Goal: Information Seeking & Learning: Learn about a topic

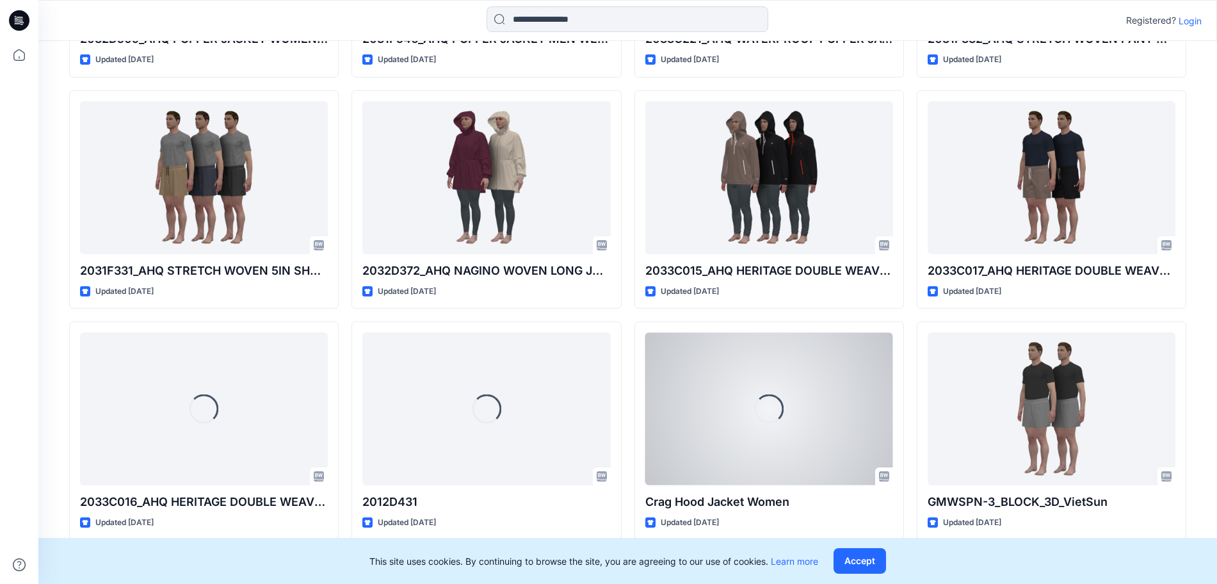
scroll to position [588, 0]
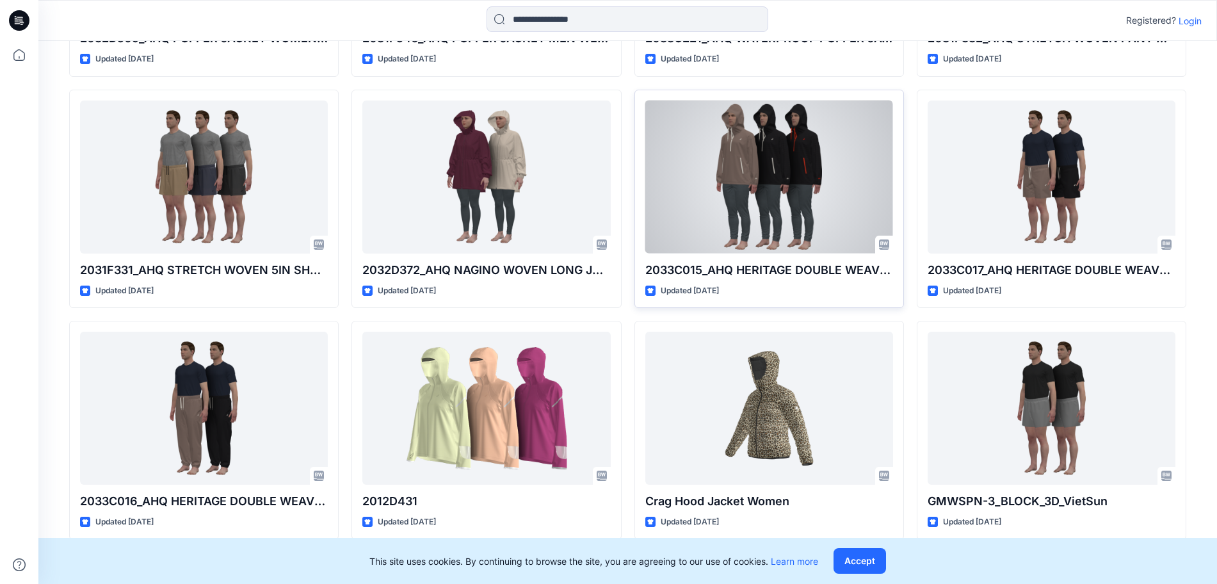
click at [768, 178] on div at bounding box center [769, 177] width 248 height 153
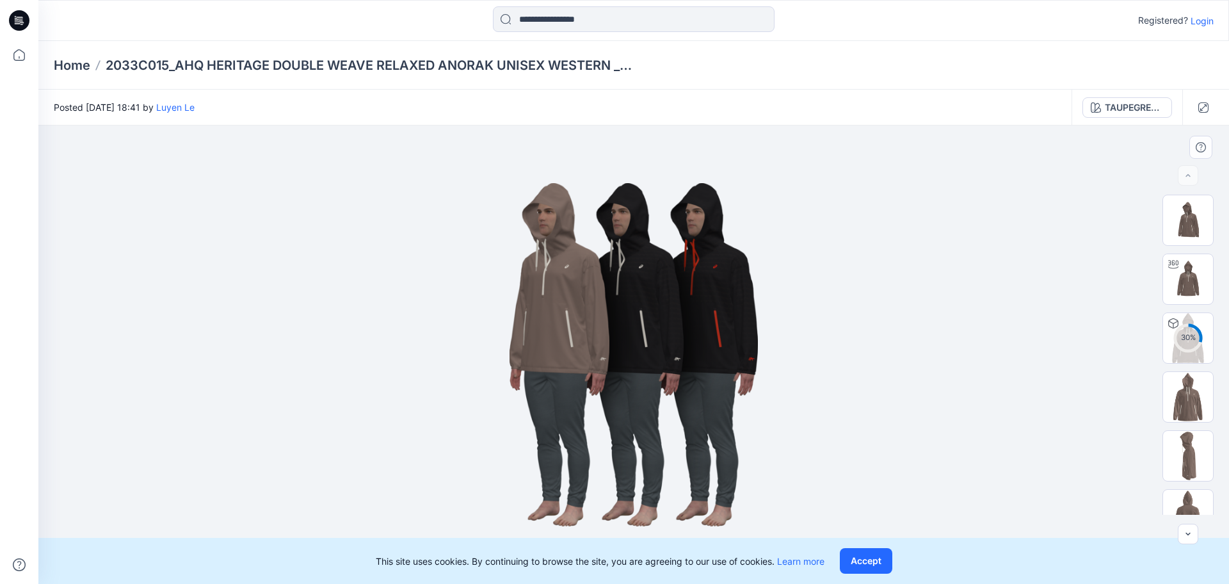
click at [658, 323] on img at bounding box center [634, 355] width 640 height 384
click at [1178, 282] on img at bounding box center [1188, 279] width 50 height 50
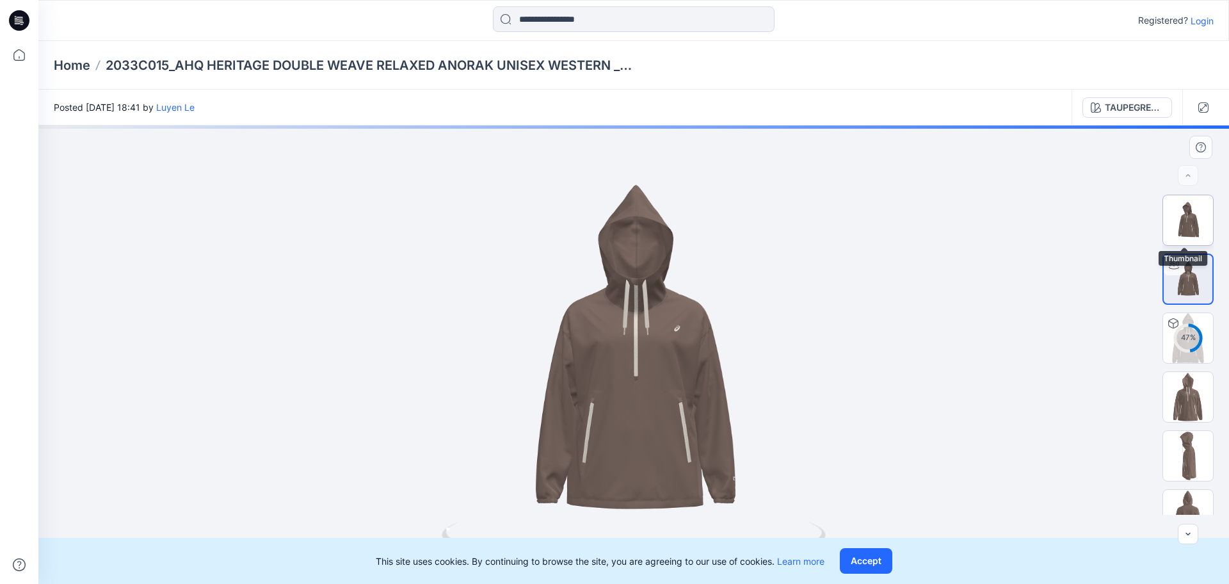
click at [1187, 225] on img at bounding box center [1188, 220] width 50 height 50
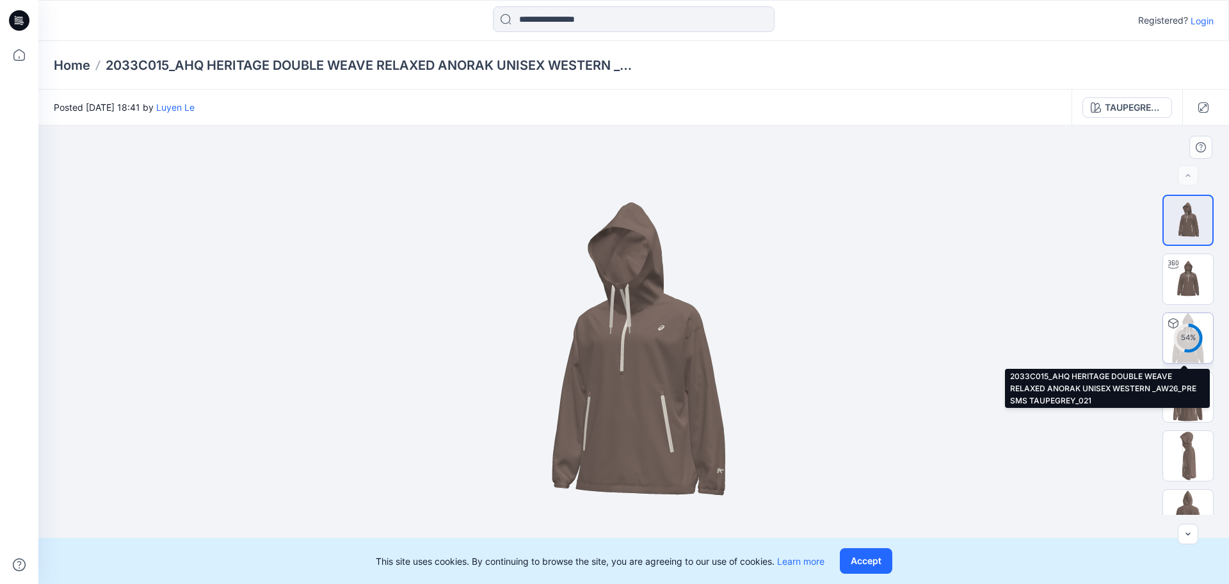
click at [1188, 339] on div "54 %" at bounding box center [1188, 337] width 31 height 11
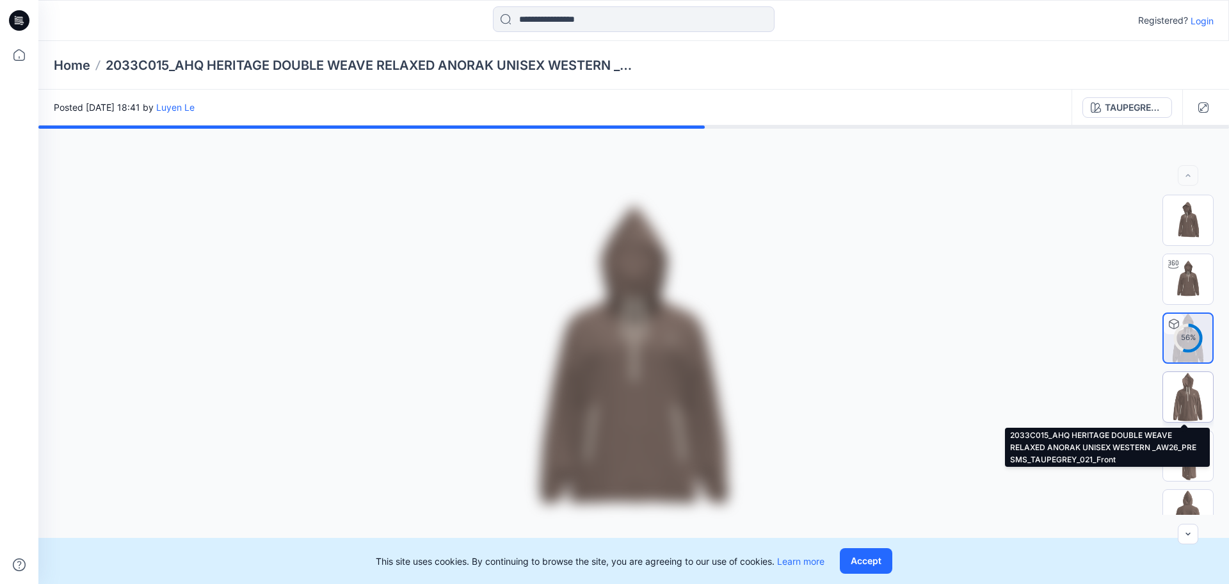
click at [1190, 406] on img at bounding box center [1188, 397] width 50 height 50
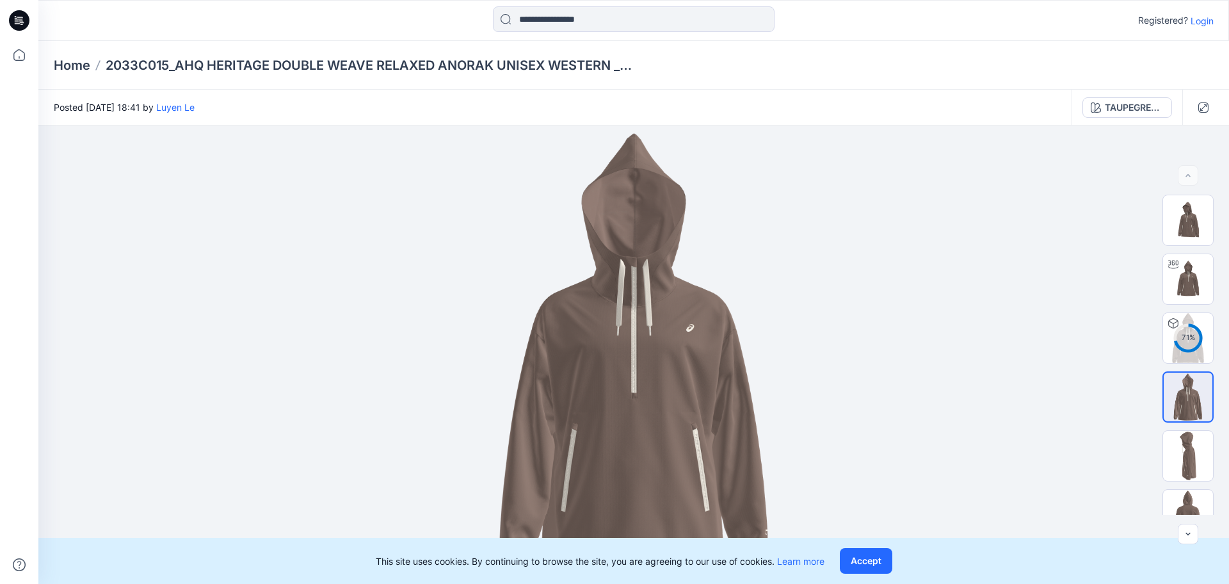
drag, startPoint x: 778, startPoint y: 236, endPoint x: 946, endPoint y: 9, distance: 282.5
click at [781, 234] on div at bounding box center [633, 355] width 1191 height 458
click at [896, 343] on div at bounding box center [633, 355] width 1191 height 458
click at [897, 344] on div at bounding box center [633, 355] width 1191 height 458
drag, startPoint x: 631, startPoint y: 458, endPoint x: 634, endPoint y: 306, distance: 152.4
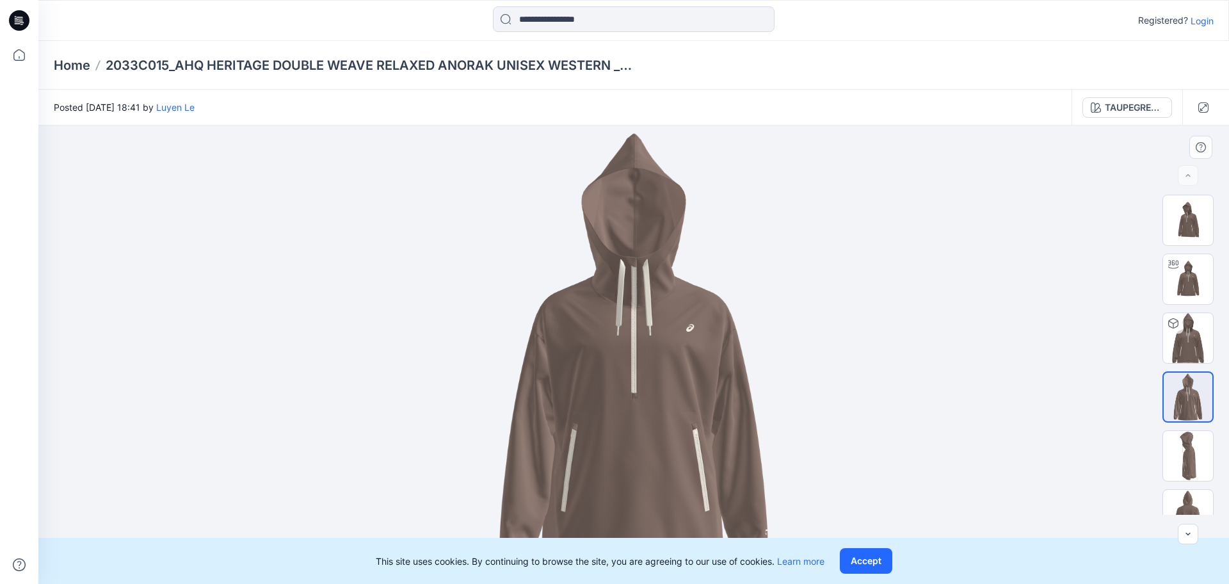
click at [634, 306] on img at bounding box center [634, 355] width 284 height 458
click at [866, 562] on button "Accept" at bounding box center [866, 561] width 53 height 26
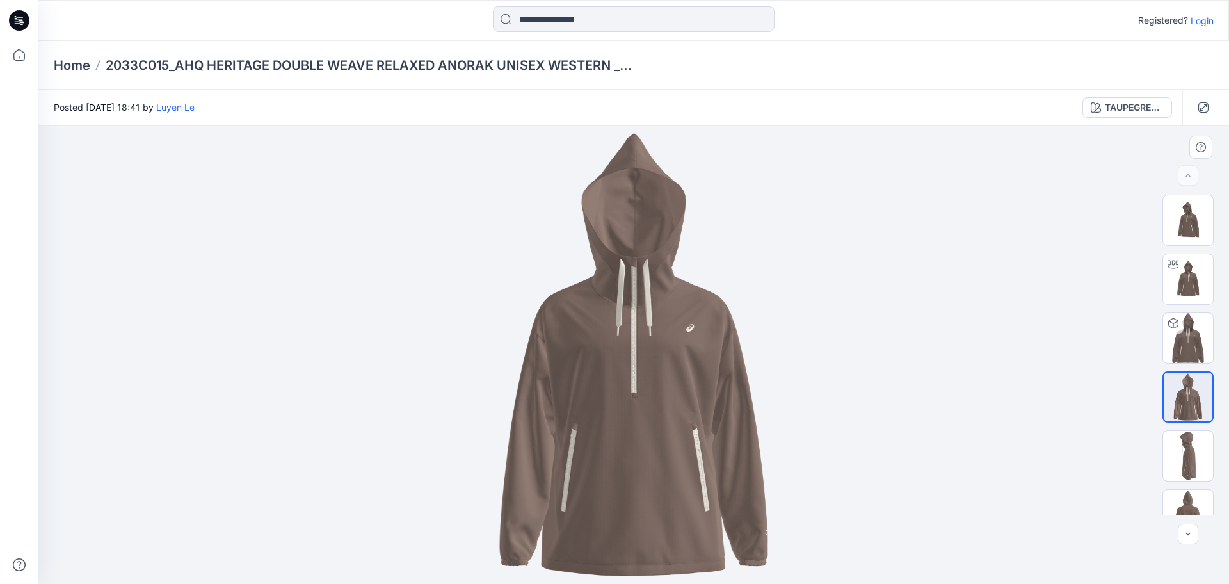
drag, startPoint x: 666, startPoint y: 411, endPoint x: 380, endPoint y: 376, distance: 287.7
click at [380, 376] on div at bounding box center [633, 355] width 1191 height 458
click at [1201, 290] on img at bounding box center [1188, 279] width 50 height 50
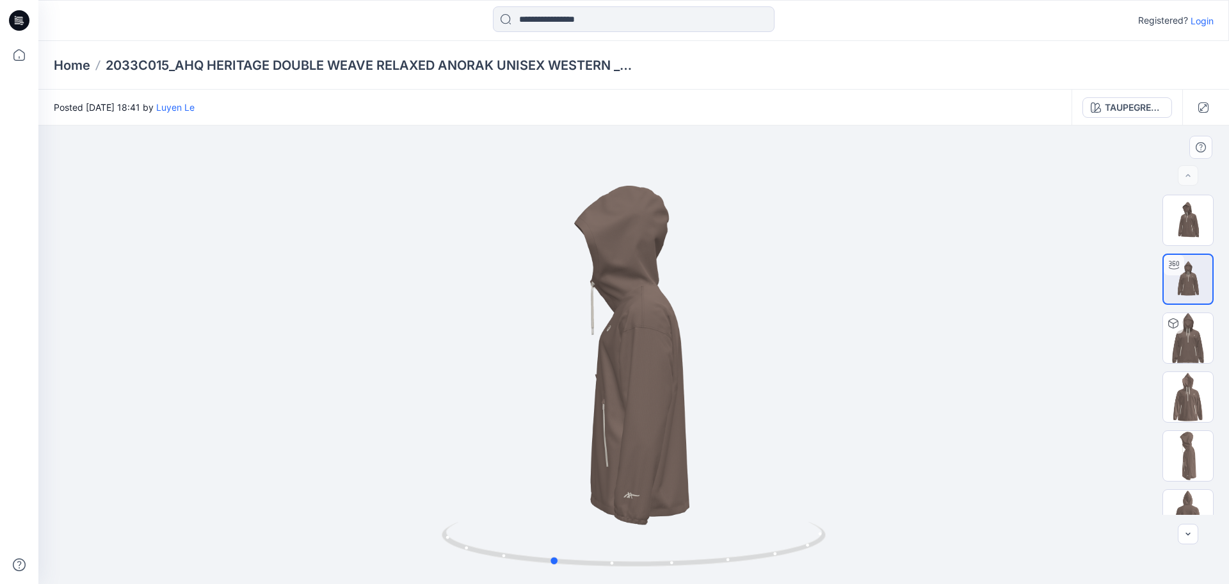
drag, startPoint x: 671, startPoint y: 422, endPoint x: 589, endPoint y: 430, distance: 82.3
click at [589, 430] on div at bounding box center [633, 355] width 1191 height 458
drag, startPoint x: 629, startPoint y: 444, endPoint x: 626, endPoint y: 336, distance: 108.3
click at [626, 336] on div at bounding box center [633, 355] width 1191 height 458
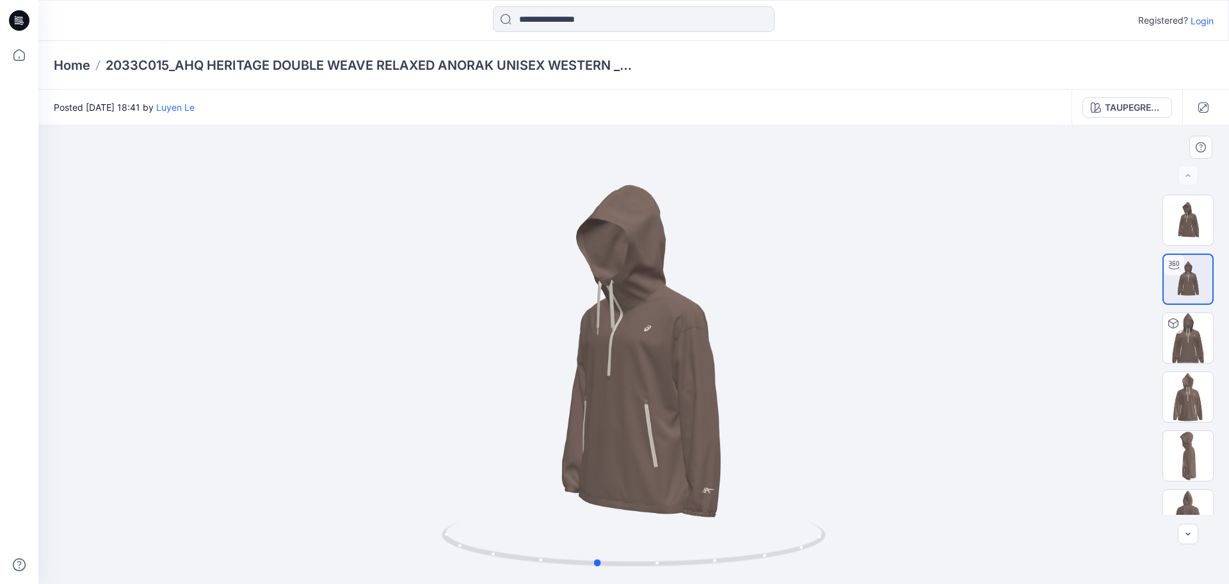
drag, startPoint x: 639, startPoint y: 367, endPoint x: 687, endPoint y: 352, distance: 50.2
click at [687, 352] on div at bounding box center [633, 355] width 1191 height 458
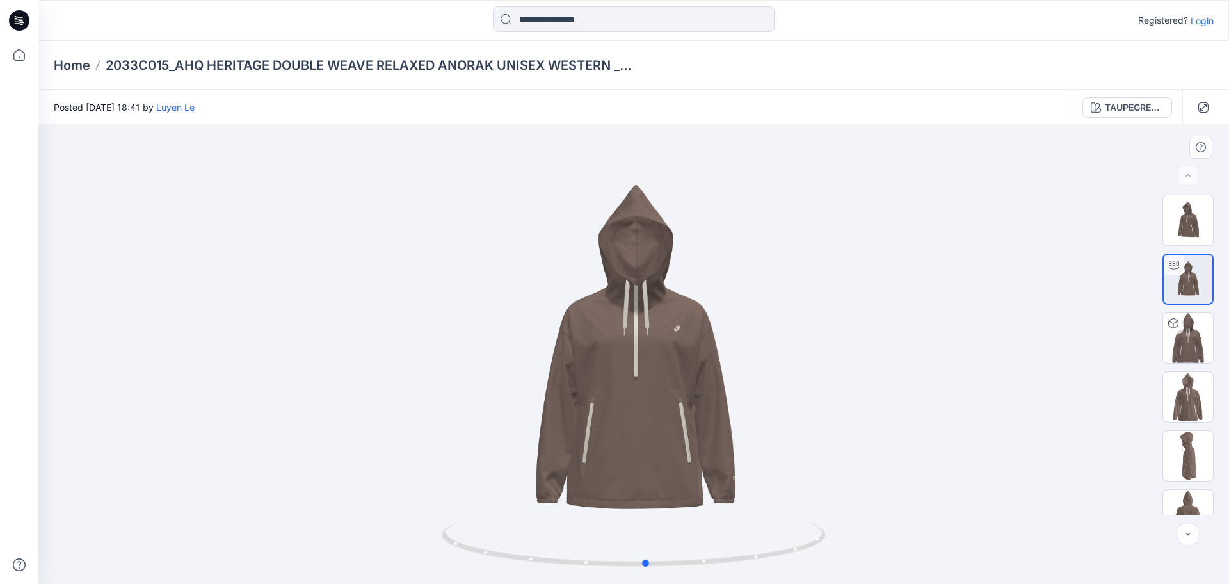
drag, startPoint x: 661, startPoint y: 413, endPoint x: 700, endPoint y: 400, distance: 41.3
click at [712, 401] on div at bounding box center [633, 355] width 1191 height 458
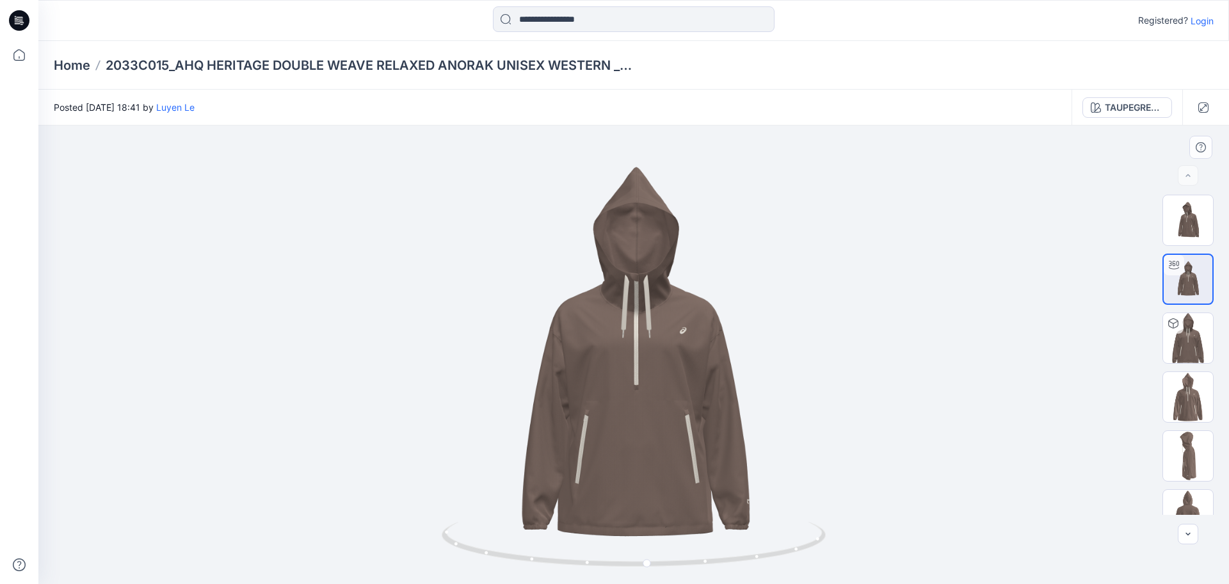
drag, startPoint x: 640, startPoint y: 475, endPoint x: 604, endPoint y: 480, distance: 36.2
click at [604, 480] on img at bounding box center [634, 360] width 523 height 523
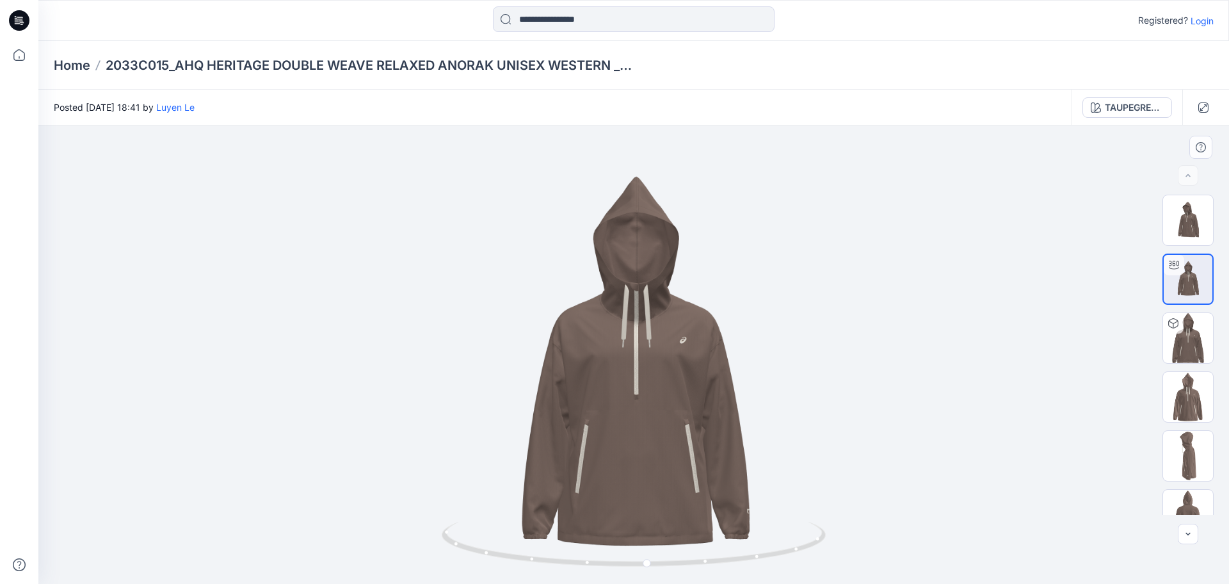
drag, startPoint x: 685, startPoint y: 462, endPoint x: 584, endPoint y: 472, distance: 101.6
click at [584, 472] on img at bounding box center [634, 370] width 523 height 523
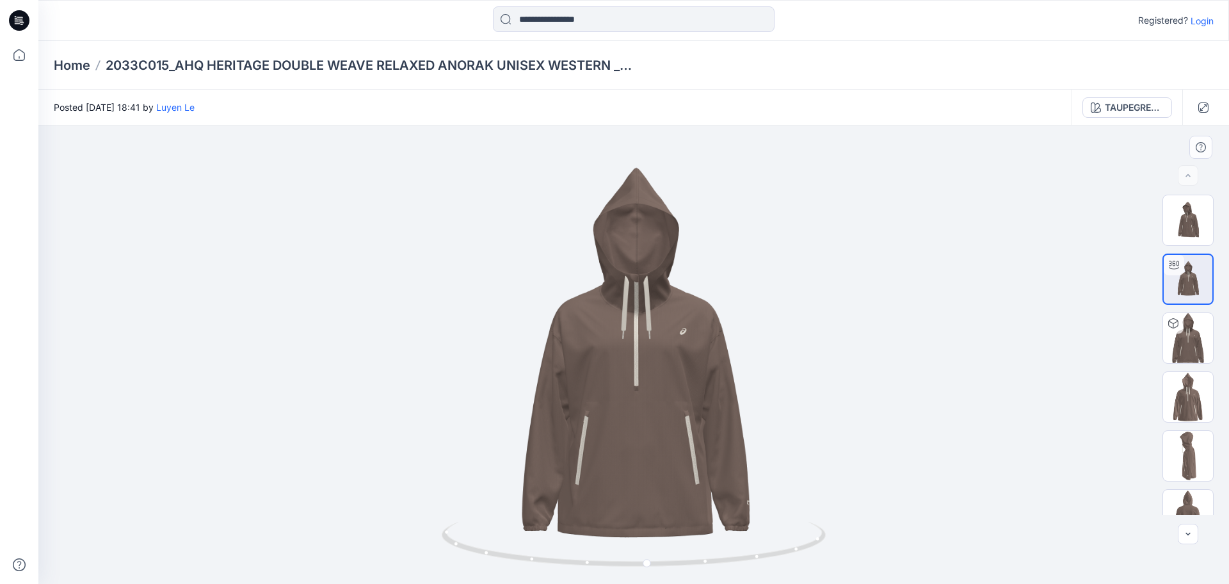
drag, startPoint x: 630, startPoint y: 511, endPoint x: 641, endPoint y: 416, distance: 96.0
click at [641, 430] on img at bounding box center [634, 361] width 523 height 523
drag, startPoint x: 641, startPoint y: 416, endPoint x: 643, endPoint y: 450, distance: 34.6
click at [643, 450] on img at bounding box center [634, 361] width 523 height 523
drag, startPoint x: 659, startPoint y: 402, endPoint x: 590, endPoint y: 414, distance: 70.1
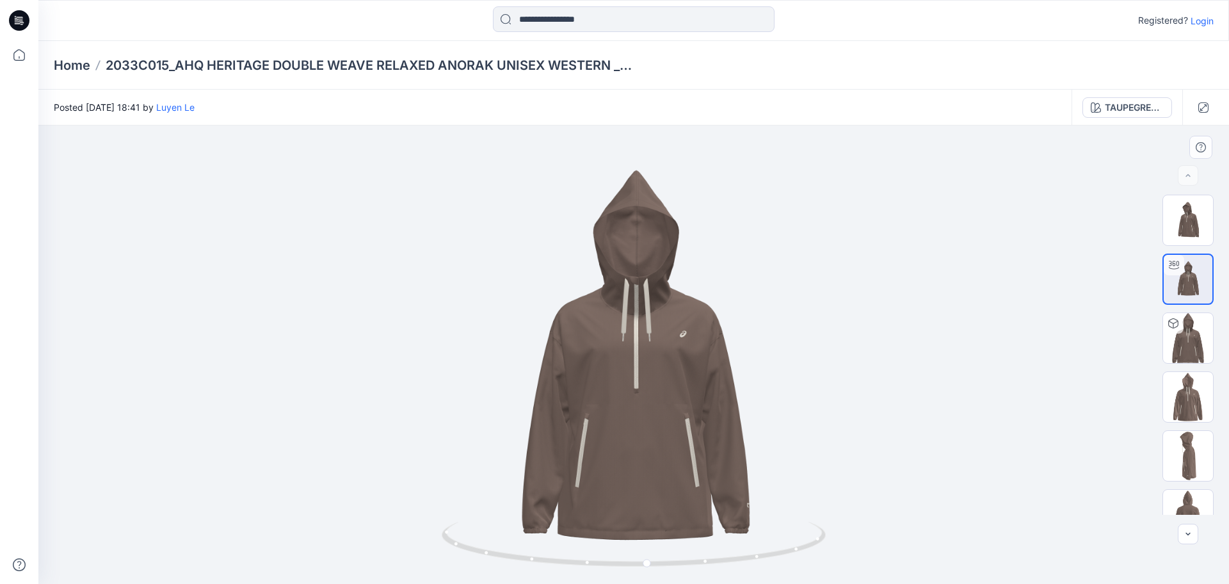
click at [590, 414] on img at bounding box center [634, 363] width 523 height 523
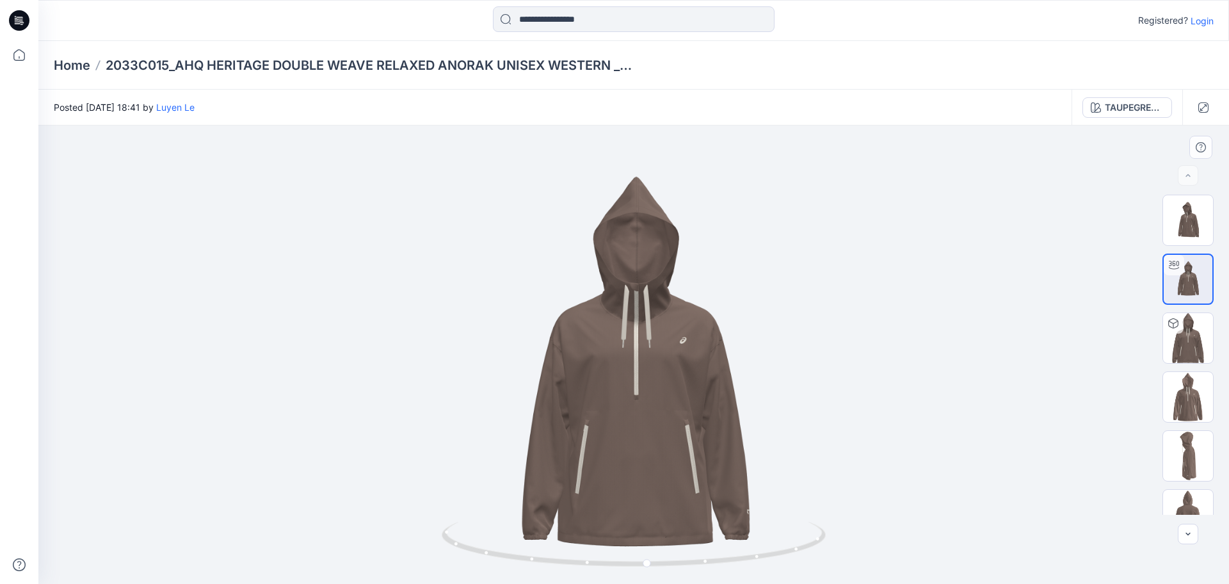
drag, startPoint x: 630, startPoint y: 469, endPoint x: 737, endPoint y: 466, distance: 107.0
click at [737, 466] on img at bounding box center [634, 370] width 523 height 523
drag, startPoint x: 724, startPoint y: 476, endPoint x: 563, endPoint y: 473, distance: 160.1
click at [563, 473] on img at bounding box center [634, 370] width 523 height 523
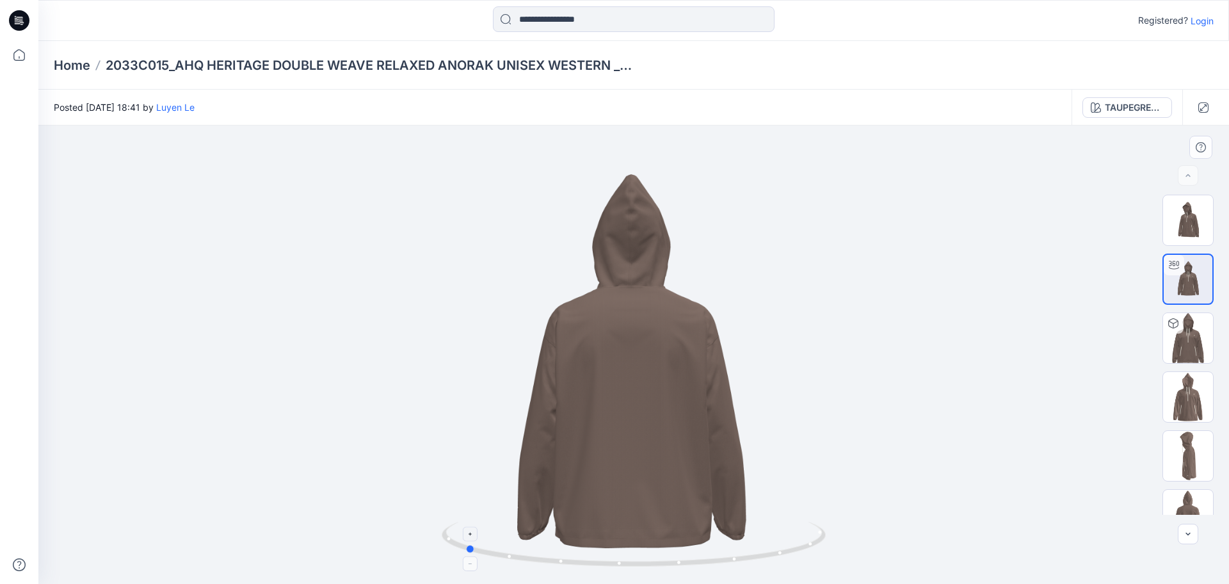
drag, startPoint x: 650, startPoint y: 567, endPoint x: 467, endPoint y: 544, distance: 184.7
click at [467, 544] on icon at bounding box center [635, 546] width 387 height 48
click at [473, 532] on icon at bounding box center [471, 534] width 8 height 8
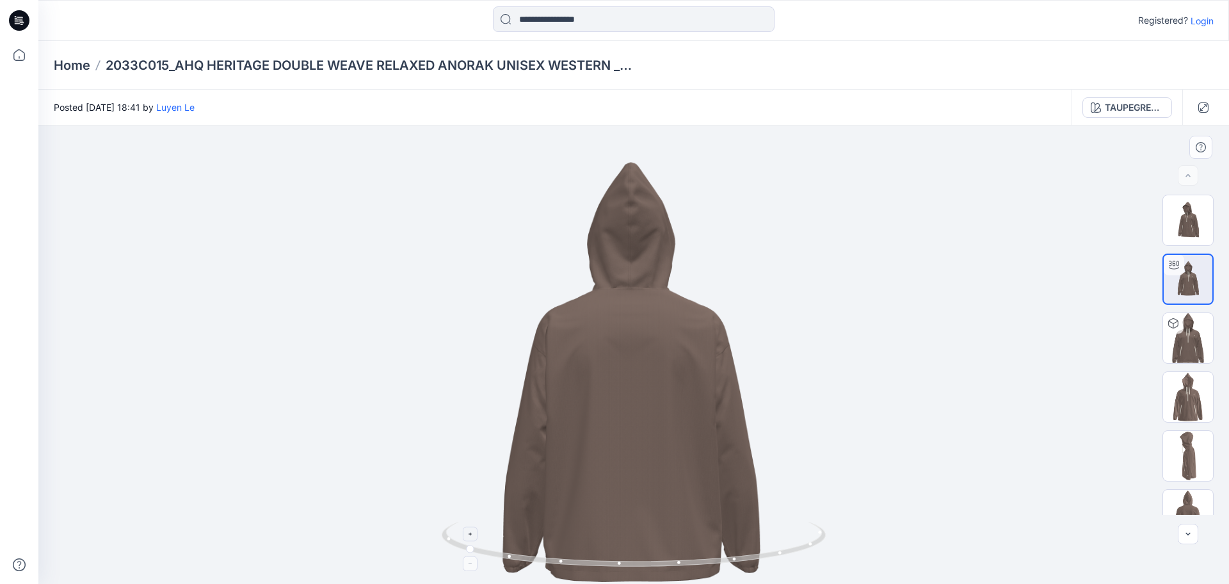
click at [471, 566] on icon at bounding box center [471, 564] width 8 height 8
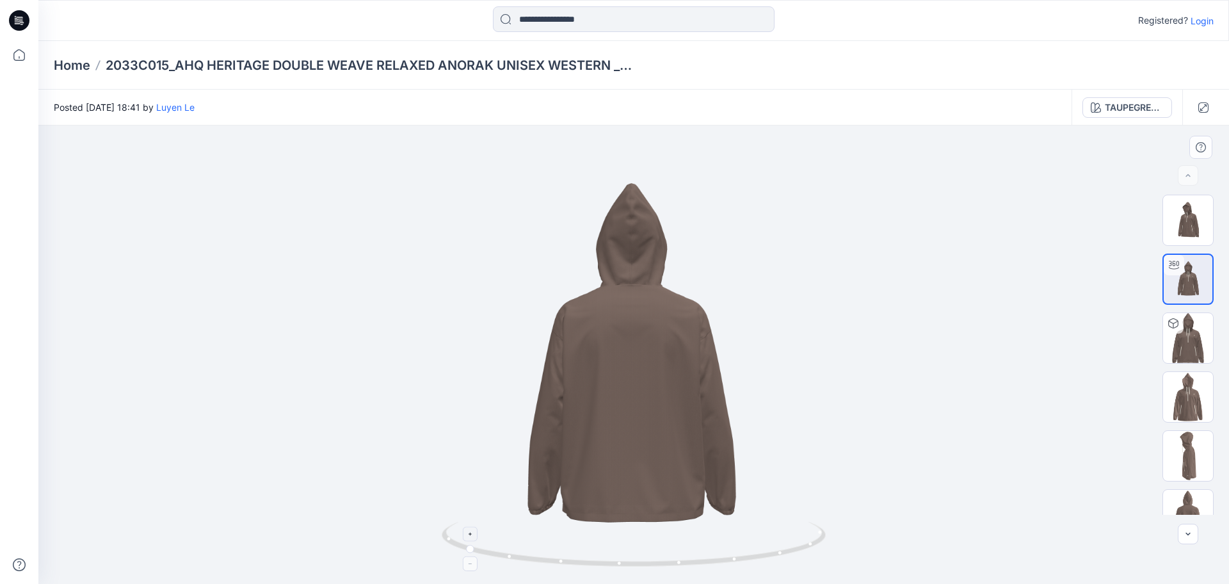
click at [471, 566] on foreignobject at bounding box center [470, 563] width 15 height 15
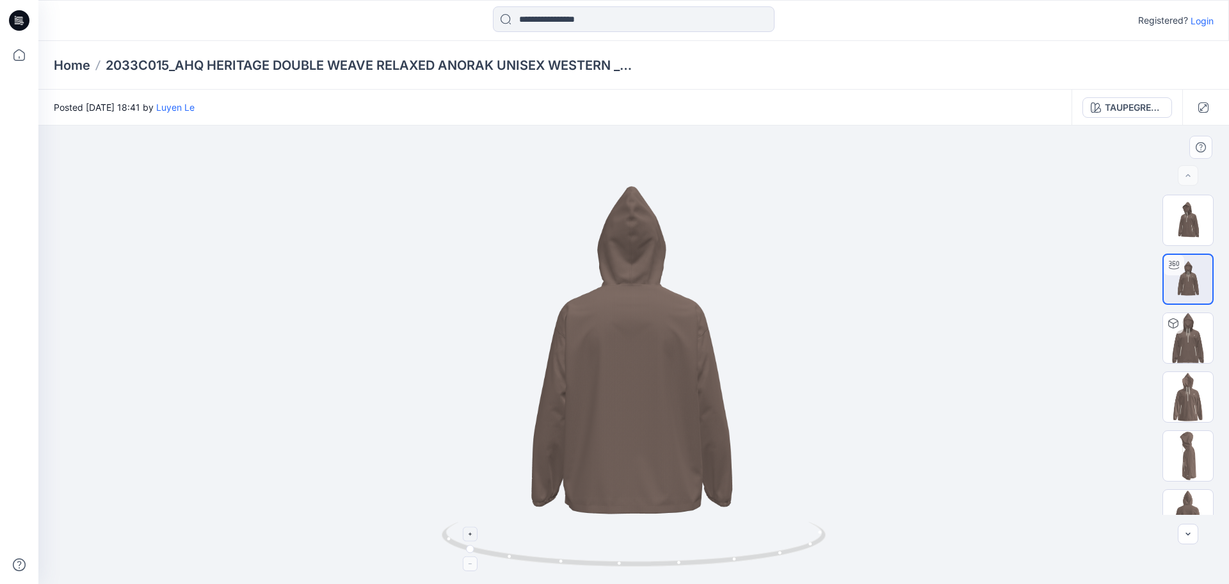
click at [472, 537] on icon at bounding box center [471, 534] width 8 height 8
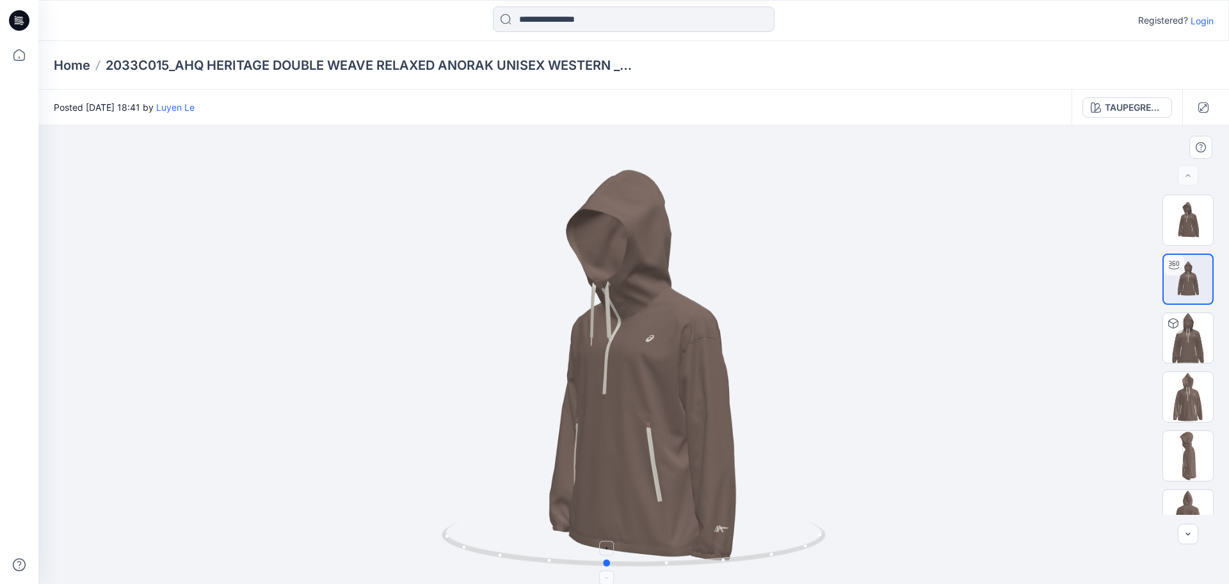
drag, startPoint x: 469, startPoint y: 551, endPoint x: 618, endPoint y: 547, distance: 148.6
click at [618, 547] on icon at bounding box center [635, 546] width 387 height 48
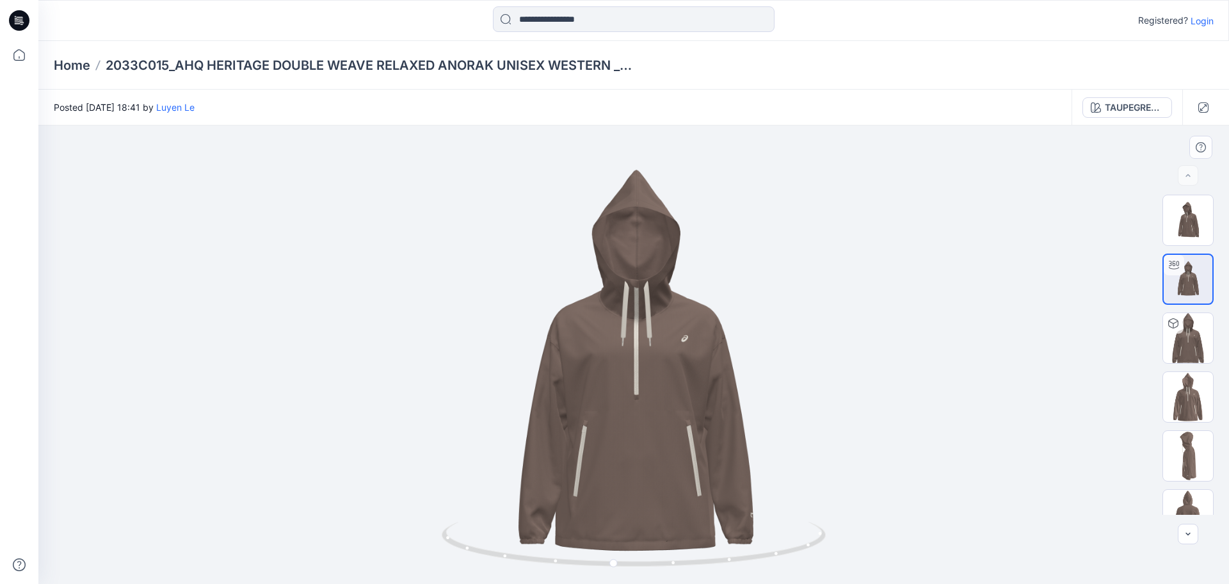
click at [996, 552] on div at bounding box center [633, 355] width 1191 height 458
click at [903, 351] on div at bounding box center [633, 355] width 1191 height 458
click at [828, 417] on img at bounding box center [633, 369] width 539 height 539
click at [637, 419] on img at bounding box center [633, 369] width 539 height 539
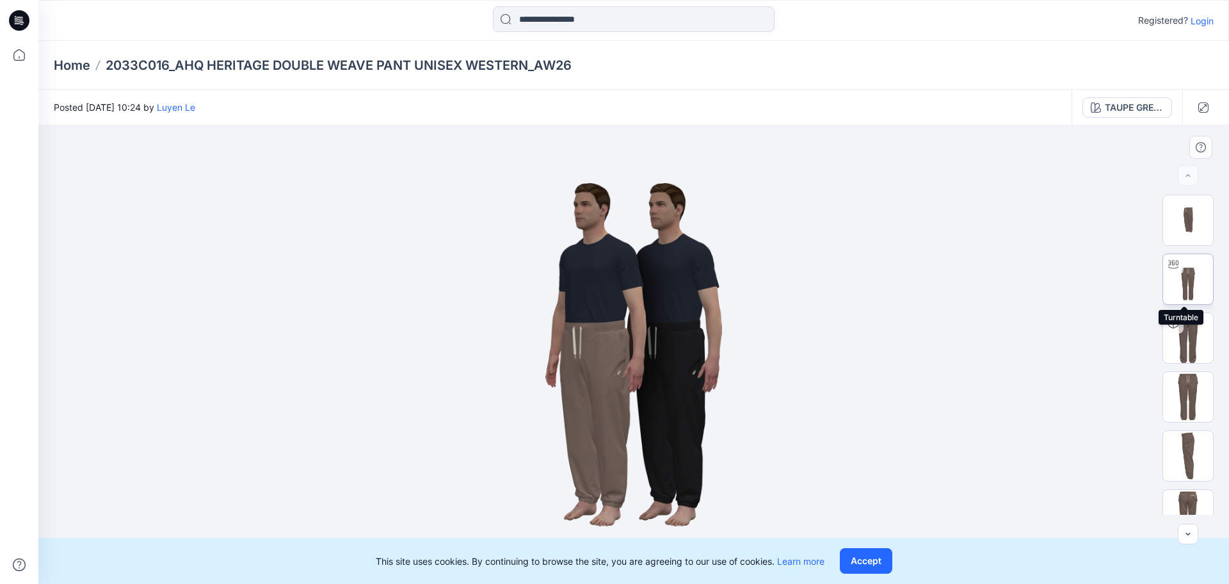
click at [1192, 273] on img at bounding box center [1188, 279] width 50 height 50
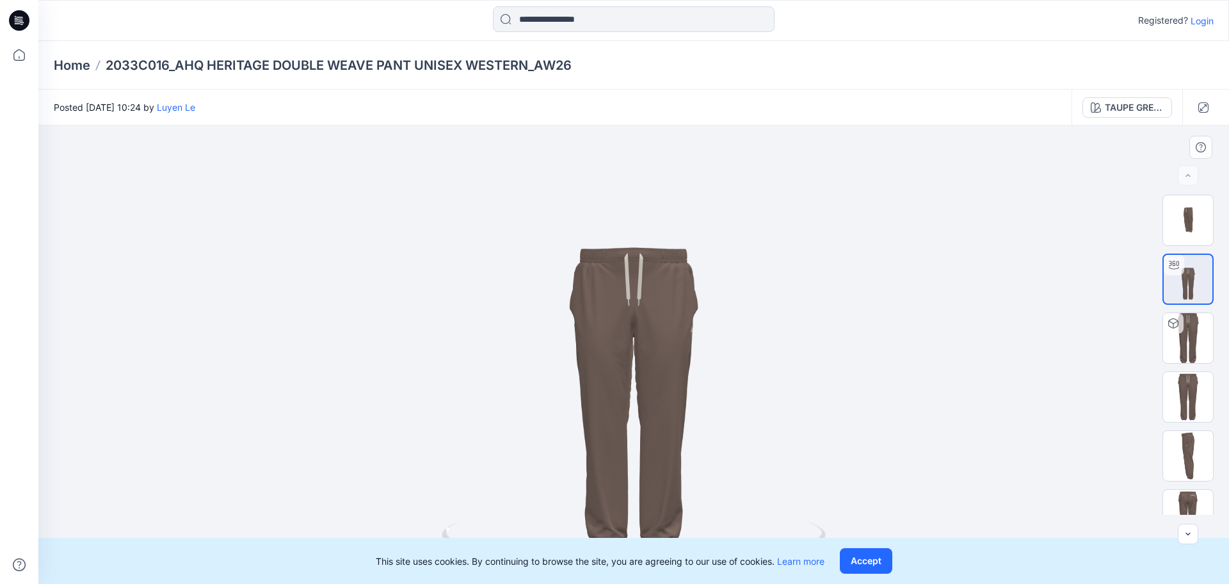
click at [673, 373] on div at bounding box center [633, 355] width 1191 height 458
drag, startPoint x: 877, startPoint y: 562, endPoint x: 741, endPoint y: 572, distance: 136.2
click at [871, 560] on button "Accept" at bounding box center [866, 561] width 53 height 26
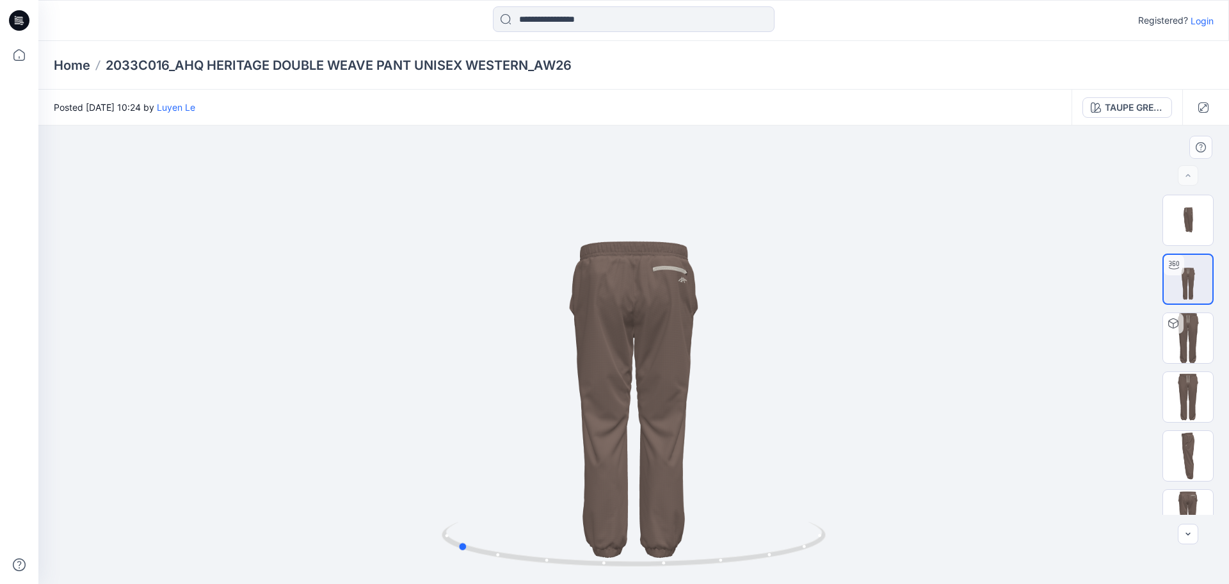
drag, startPoint x: 637, startPoint y: 570, endPoint x: 845, endPoint y: 544, distance: 209.7
click at [845, 544] on div at bounding box center [633, 355] width 1191 height 458
